Goal: Communication & Community: Answer question/provide support

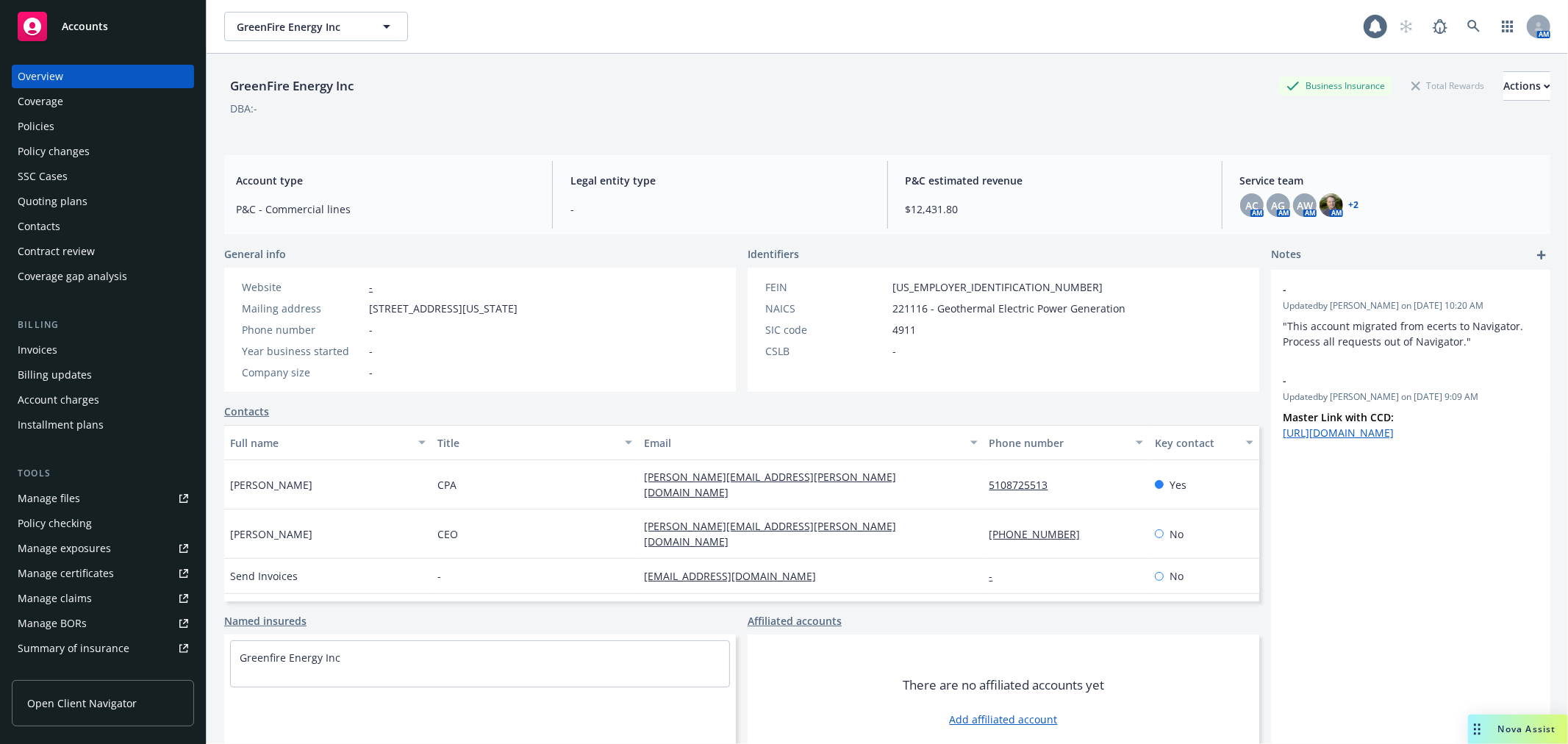
click at [1487, 726] on div "Nova Assist" at bounding box center [1527, 728] width 82 height 12
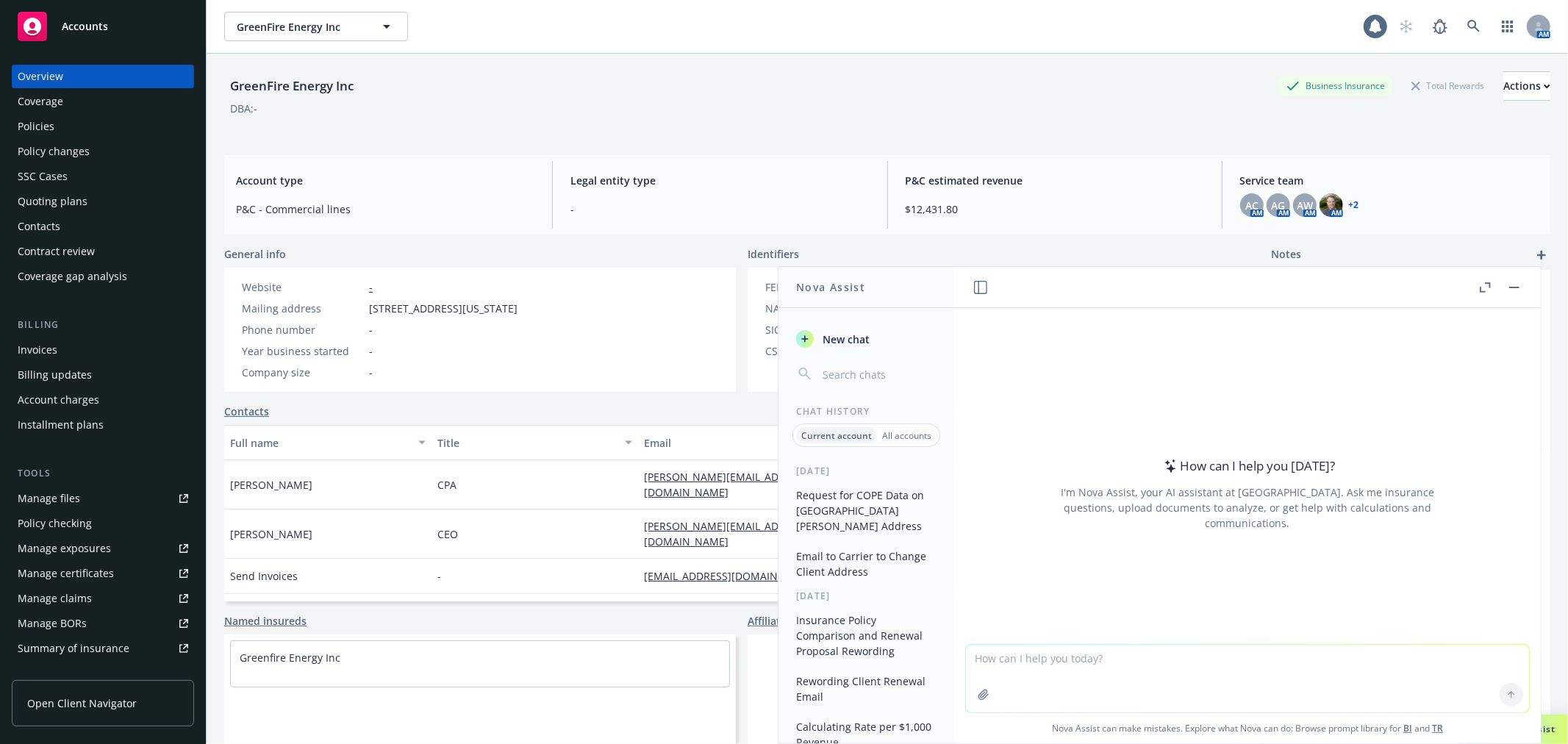
click at [1130, 660] on textarea at bounding box center [1248, 678] width 563 height 68
paste textarea "Hello [PERSON_NAME], Thank you for the bind order – I will get to work on the s…"
type textarea "reword this email, I think it sounds clunky... Hello [PERSON_NAME], Thank you f…"
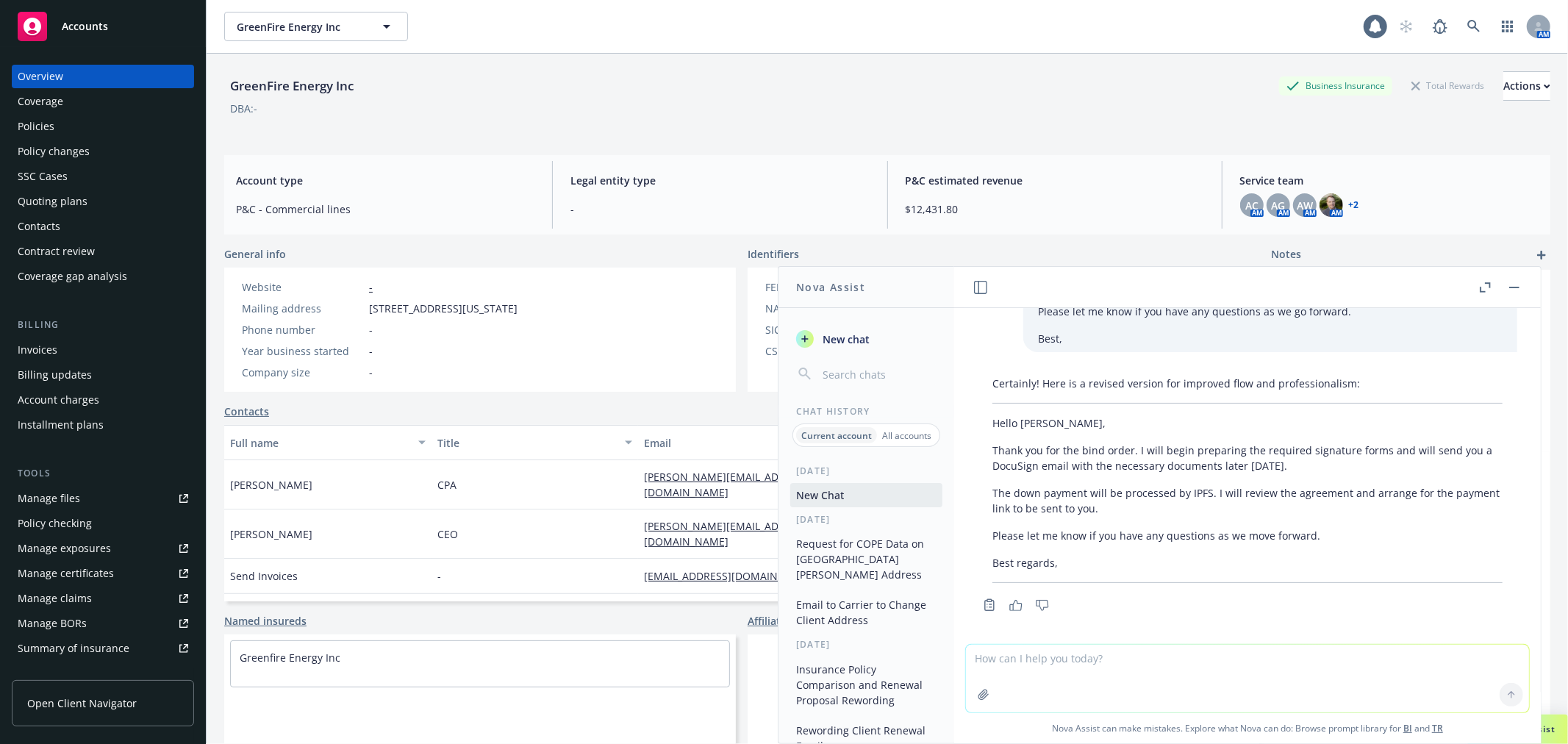
scroll to position [141, 0]
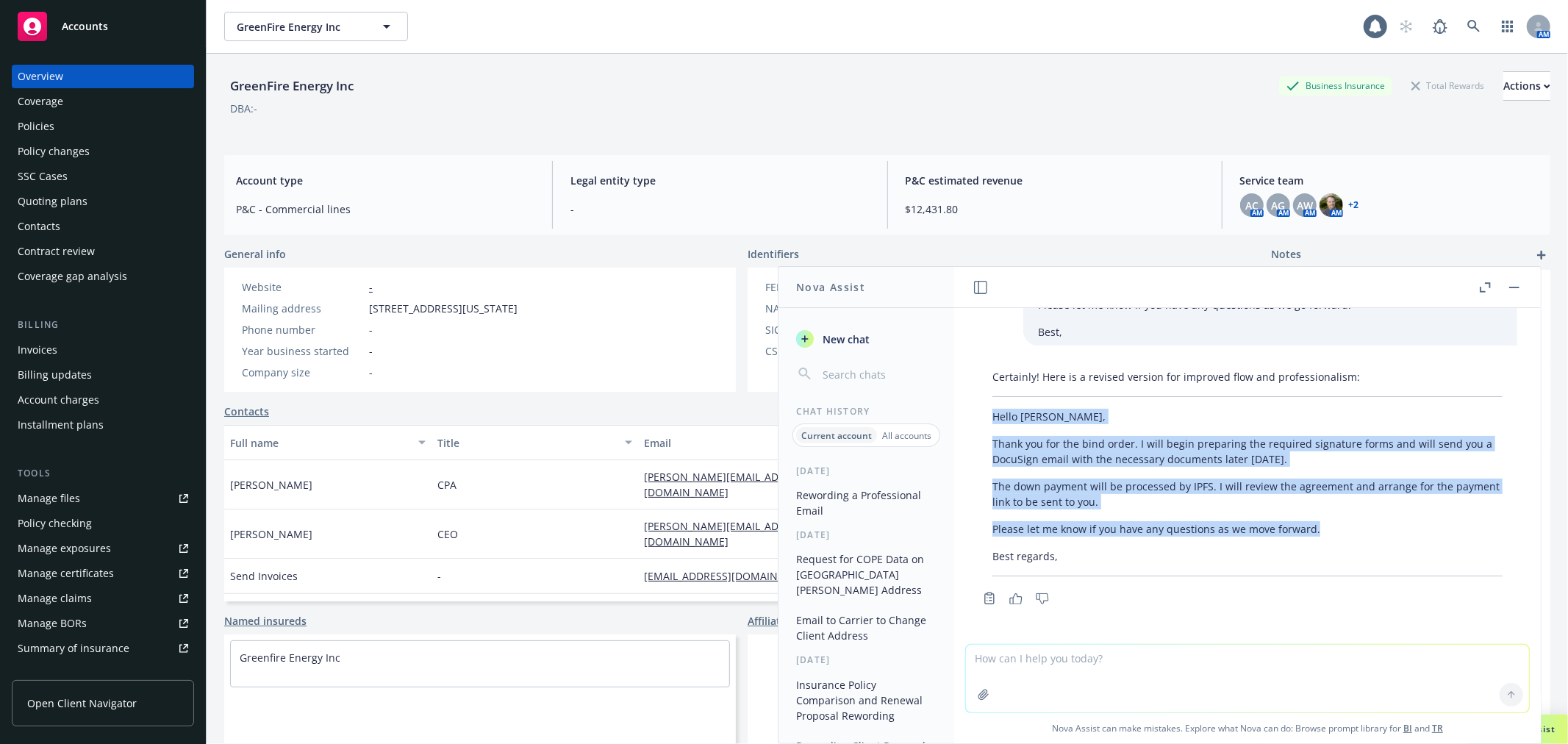
drag, startPoint x: 994, startPoint y: 414, endPoint x: 1327, endPoint y: 524, distance: 350.7
click at [1327, 524] on div "Certainly! Here is a revised version for improved flow and professionalism: Hel…" at bounding box center [1247, 473] width 540 height 219
copy div "Hello [PERSON_NAME], Thank you for the bind order. I will begin preparing the r…"
click at [1503, 84] on div "Actions" at bounding box center [1526, 86] width 47 height 28
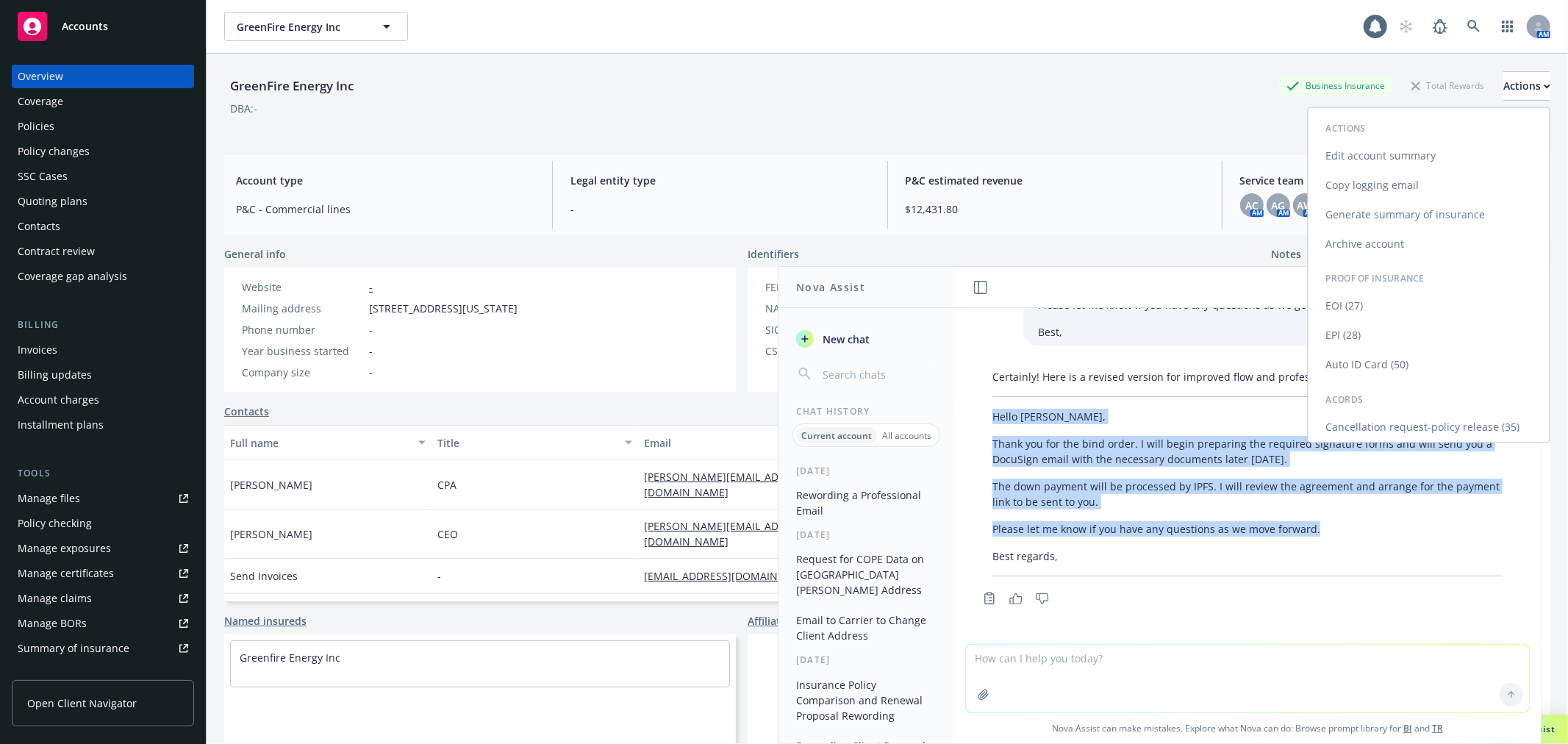
click at [1394, 187] on link "Copy logging email" at bounding box center [1429, 185] width 241 height 29
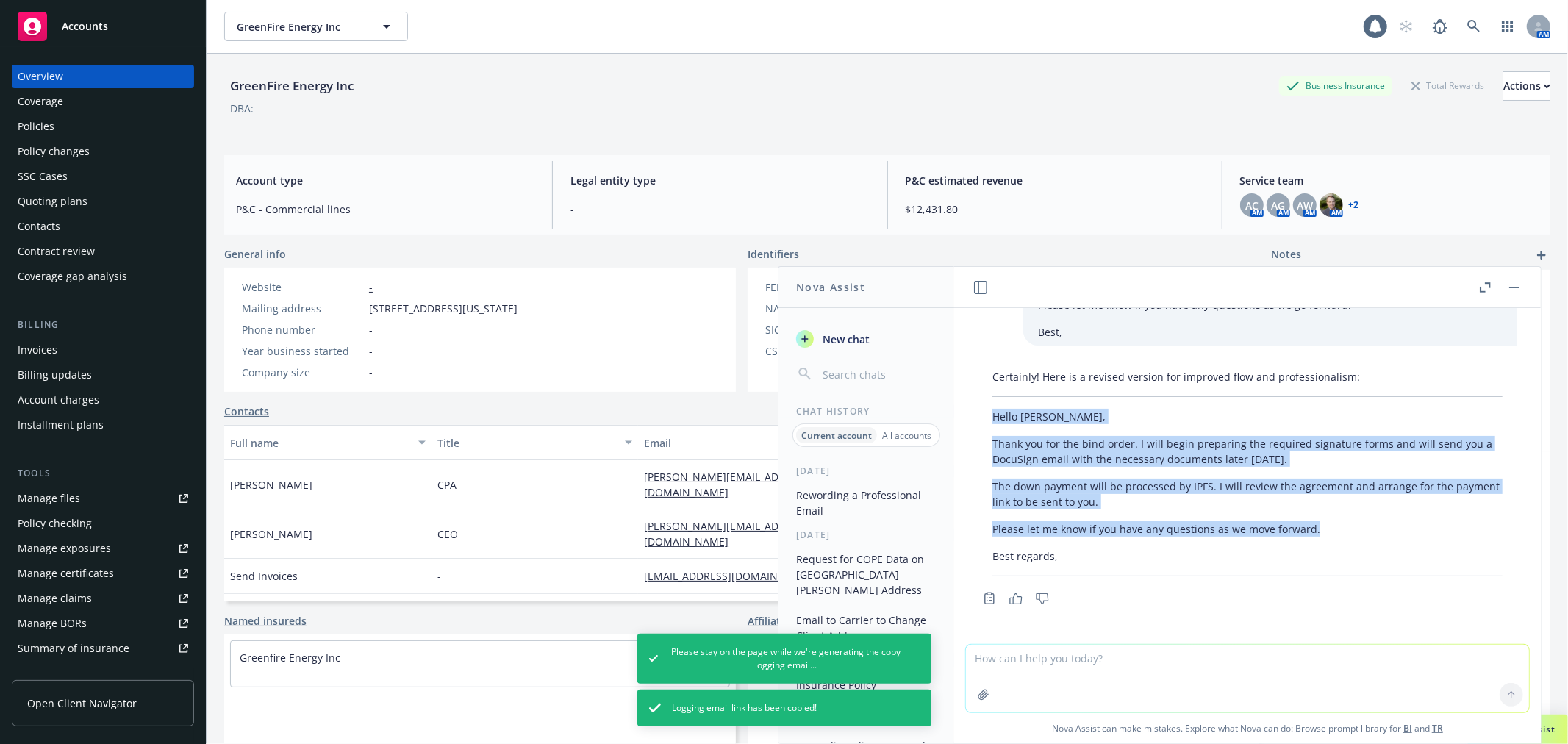
click at [60, 196] on div "Quoting plans" at bounding box center [52, 201] width 70 height 24
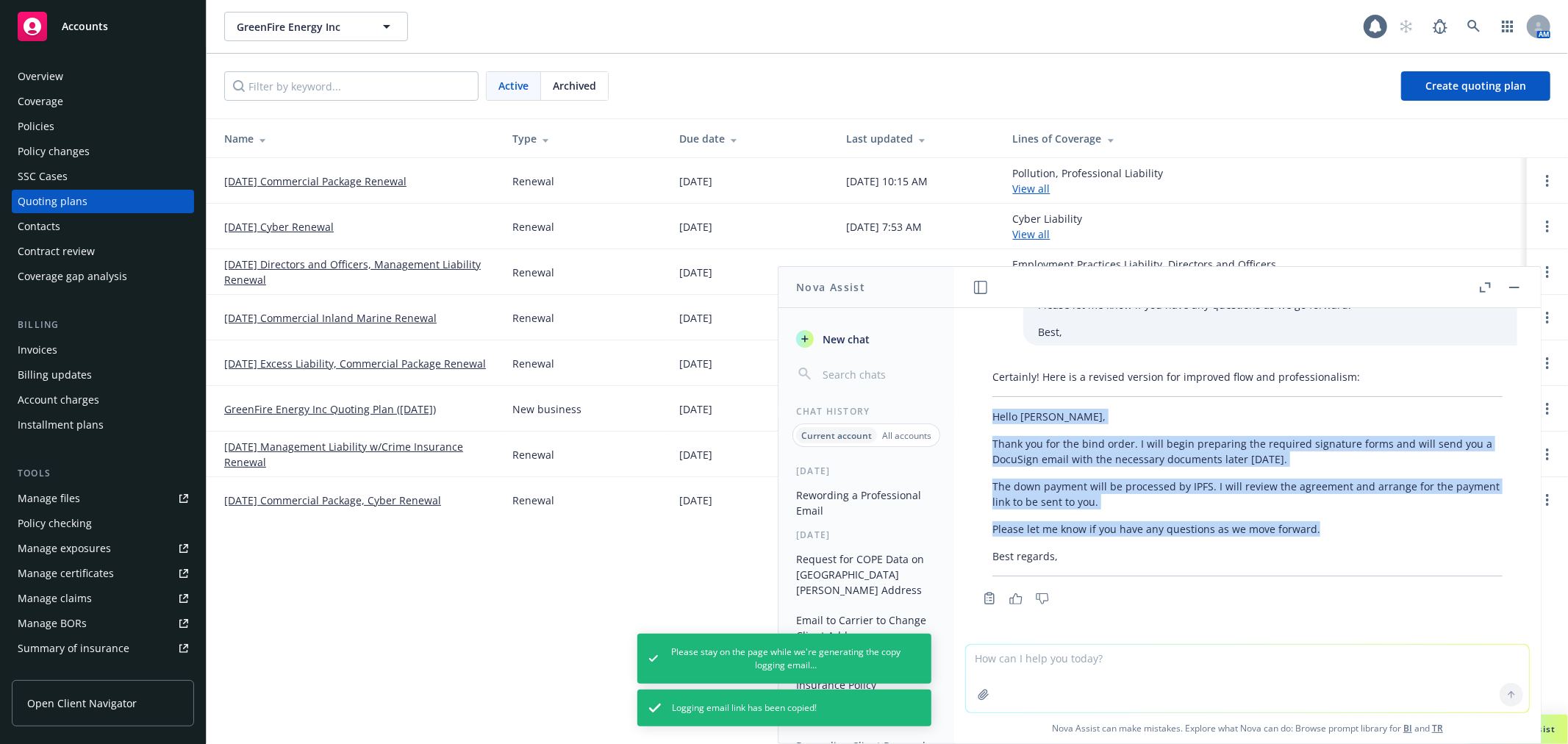
click at [1517, 289] on button "button" at bounding box center [1515, 287] width 18 height 18
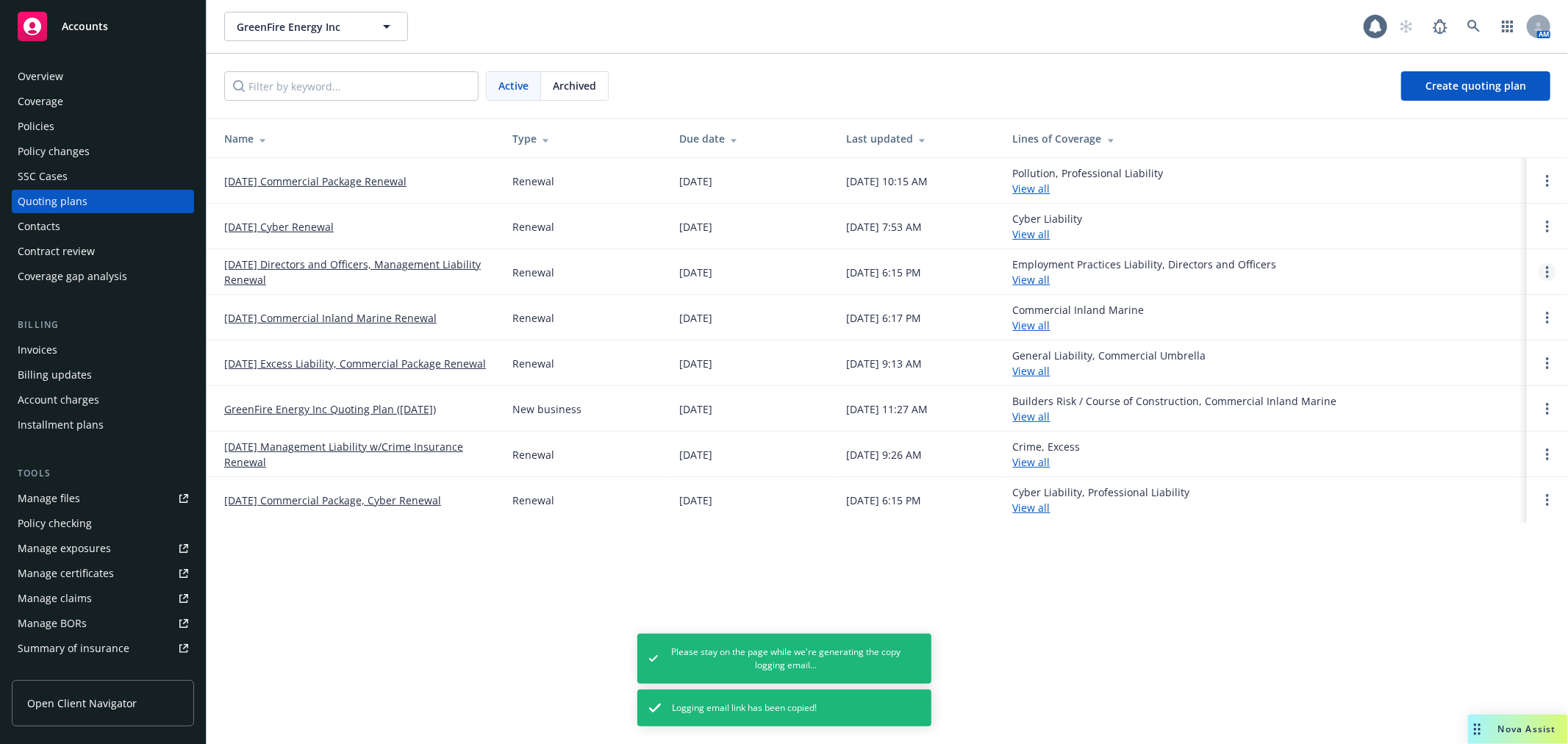
click at [1548, 270] on circle "Open options" at bounding box center [1548, 272] width 3 height 3
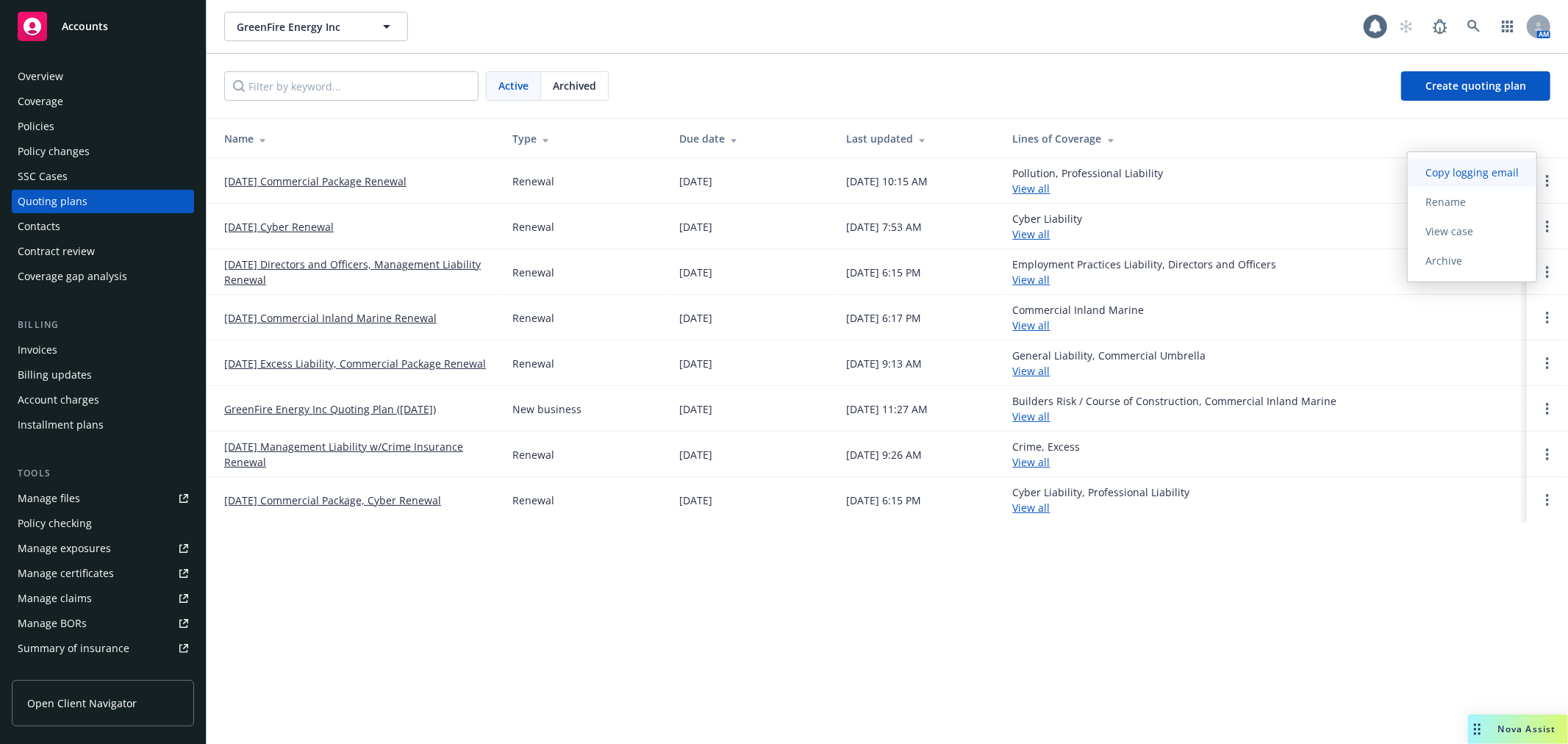
click at [1468, 178] on span "Copy logging email" at bounding box center [1471, 172] width 129 height 14
click at [120, 503] on link "Manage files" at bounding box center [102, 498] width 183 height 24
click at [341, 179] on link "[DATE] Commercial Package Renewal" at bounding box center [315, 181] width 183 height 16
